Goal: Navigation & Orientation: Go to known website

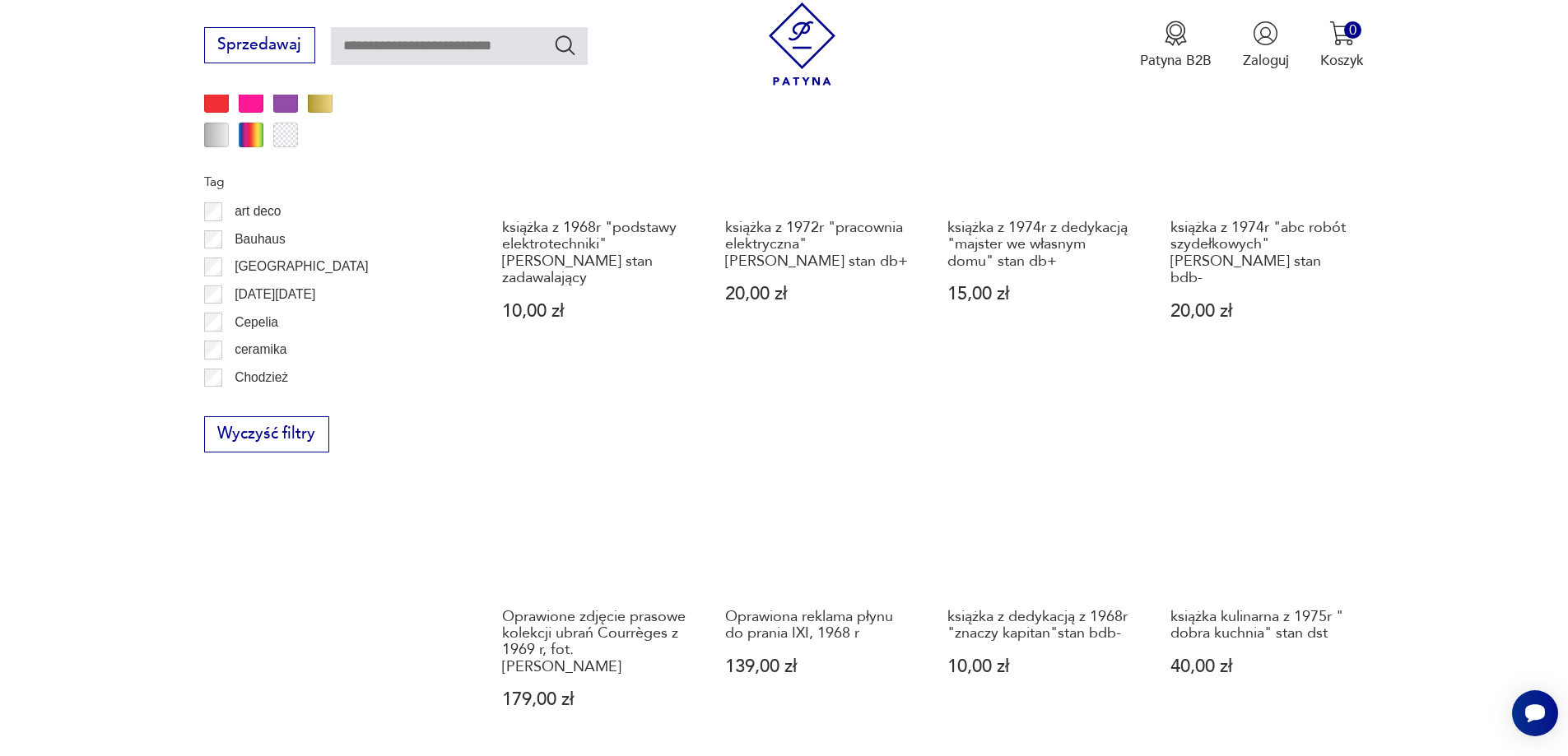
scroll to position [1781, 0]
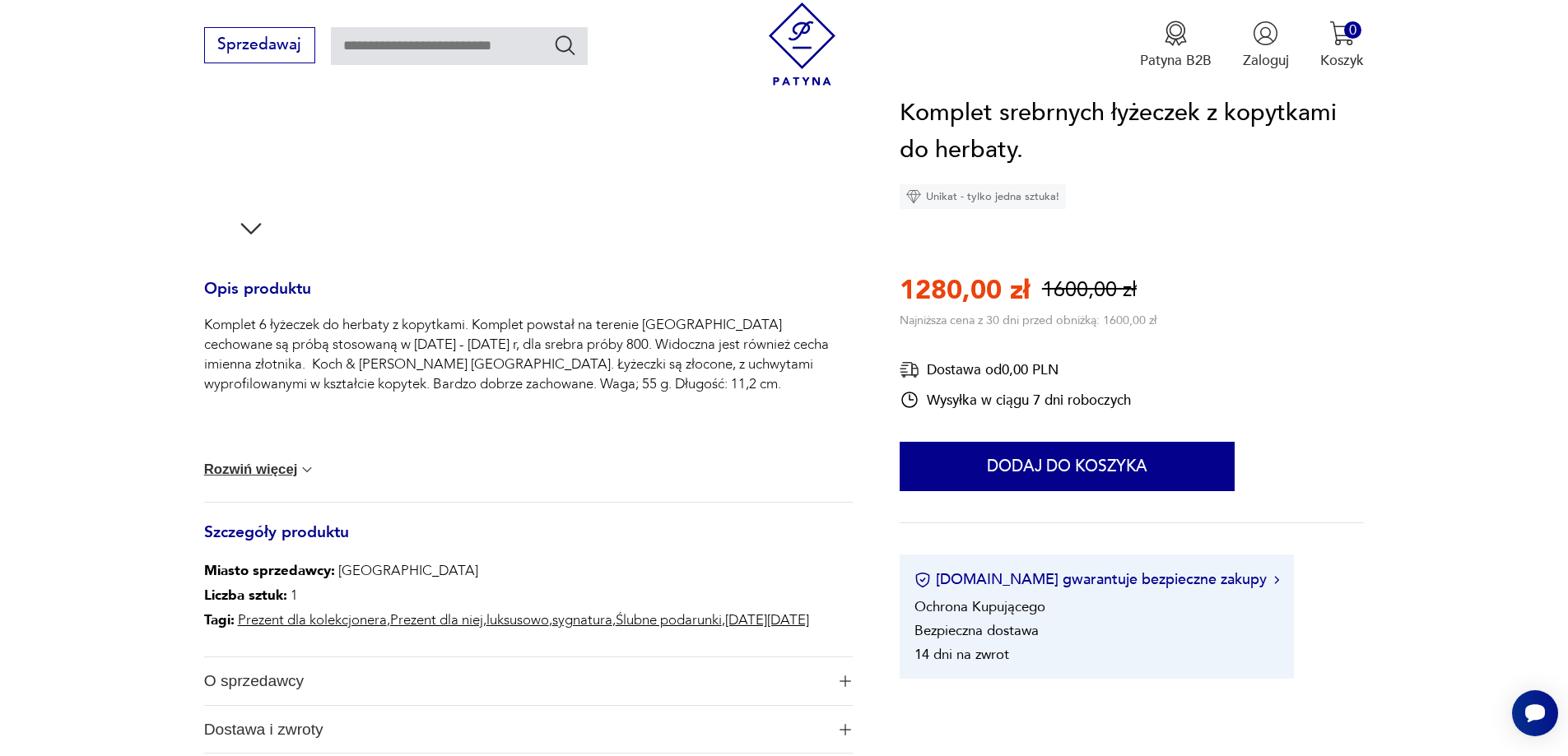
scroll to position [576, 0]
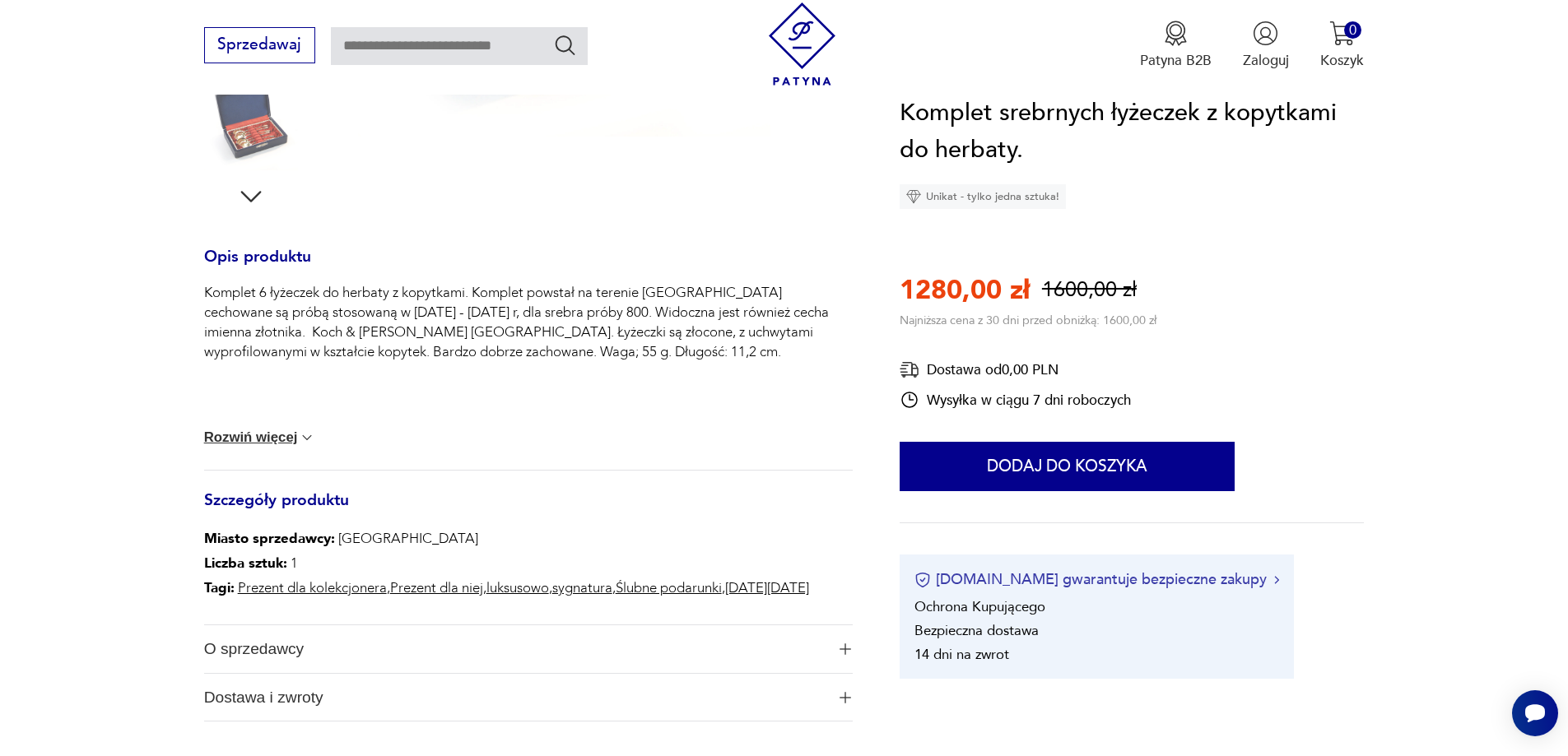
click at [967, 581] on button "[DOMAIN_NAME] gwarantuje bezpieczne zakupy" at bounding box center [1097, 580] width 365 height 20
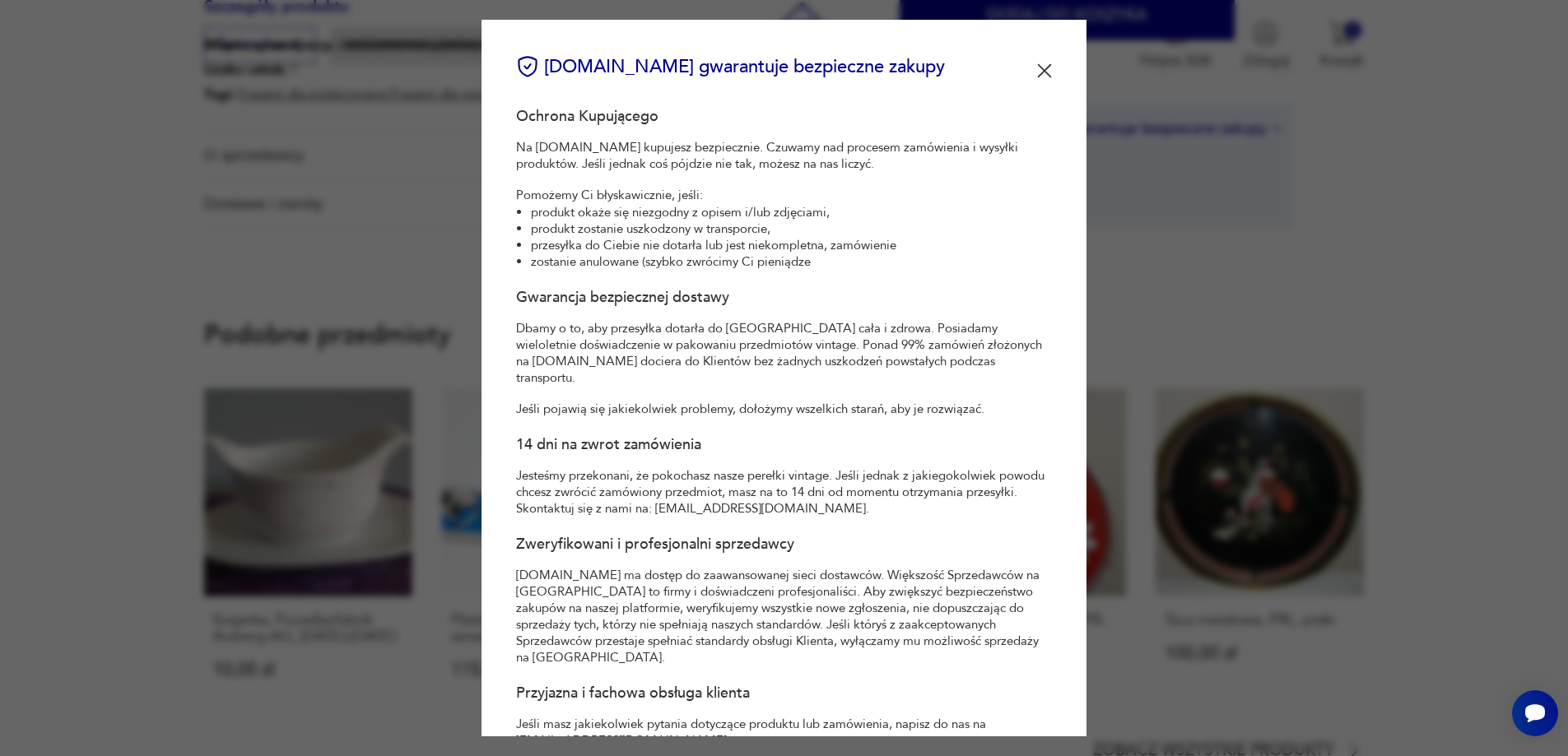
scroll to position [741, 0]
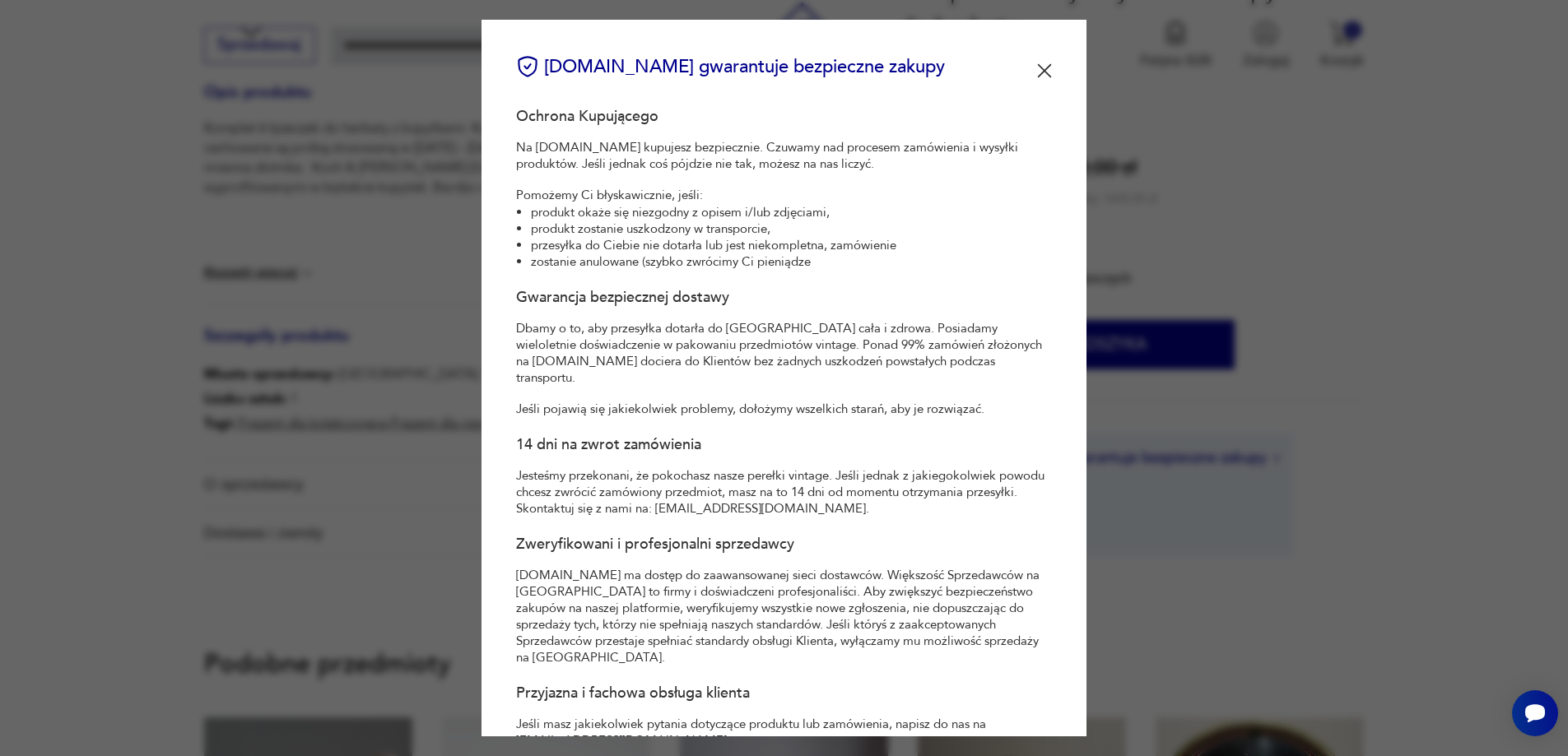
click at [1037, 66] on img at bounding box center [1045, 71] width 15 height 15
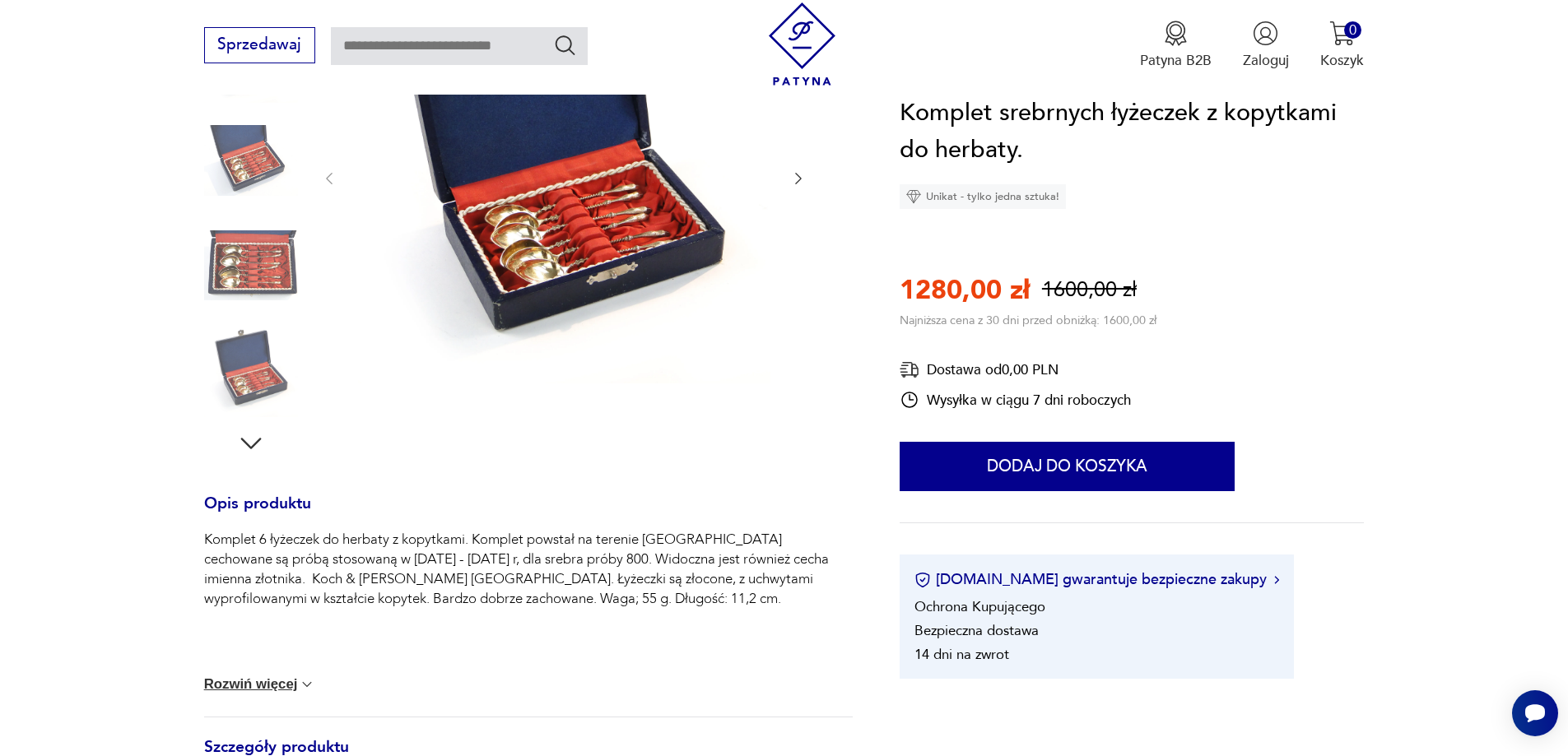
scroll to position [0, 0]
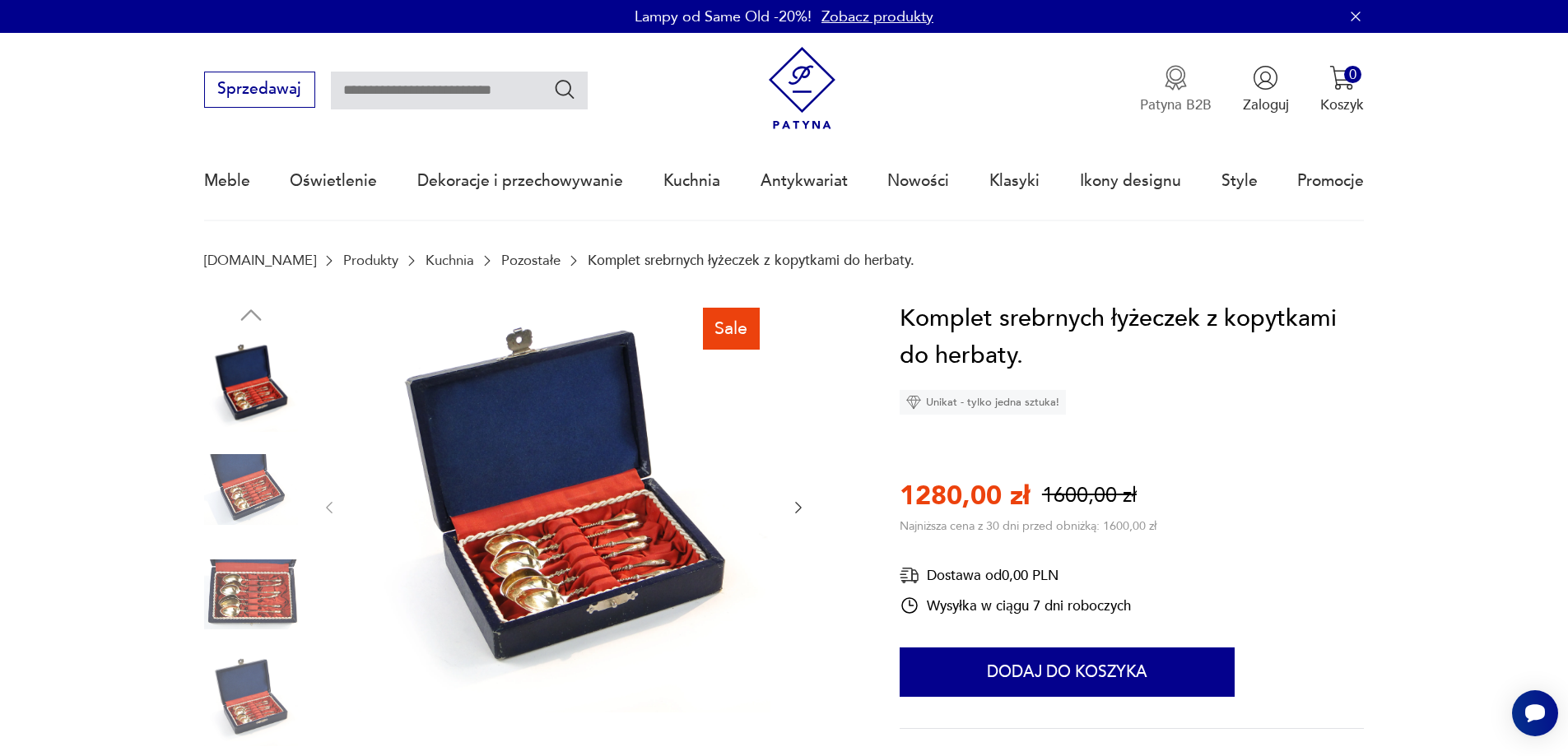
click at [1164, 104] on p "Patyna B2B" at bounding box center [1175, 105] width 72 height 19
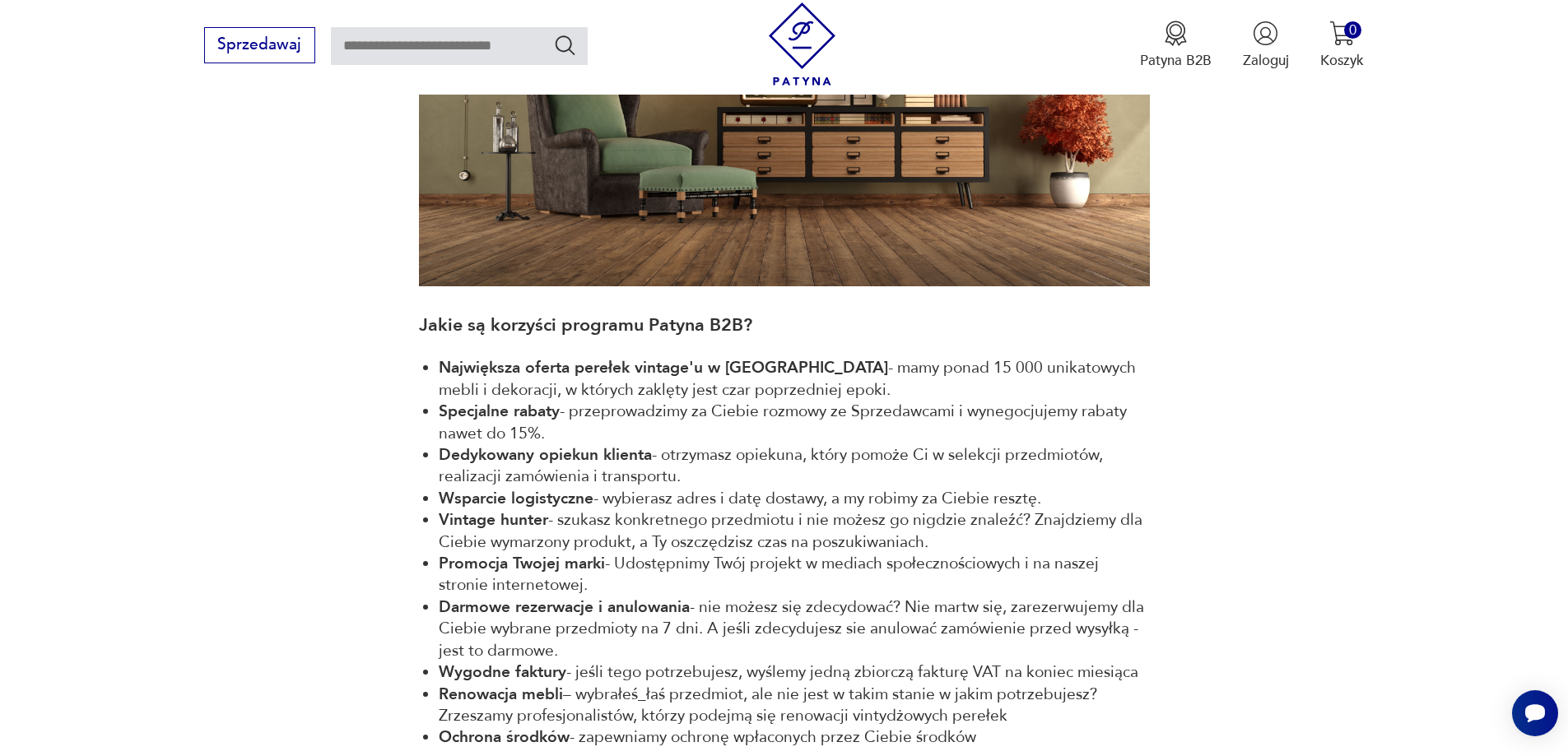
scroll to position [625, 0]
